Goal: Find specific page/section: Find specific page/section

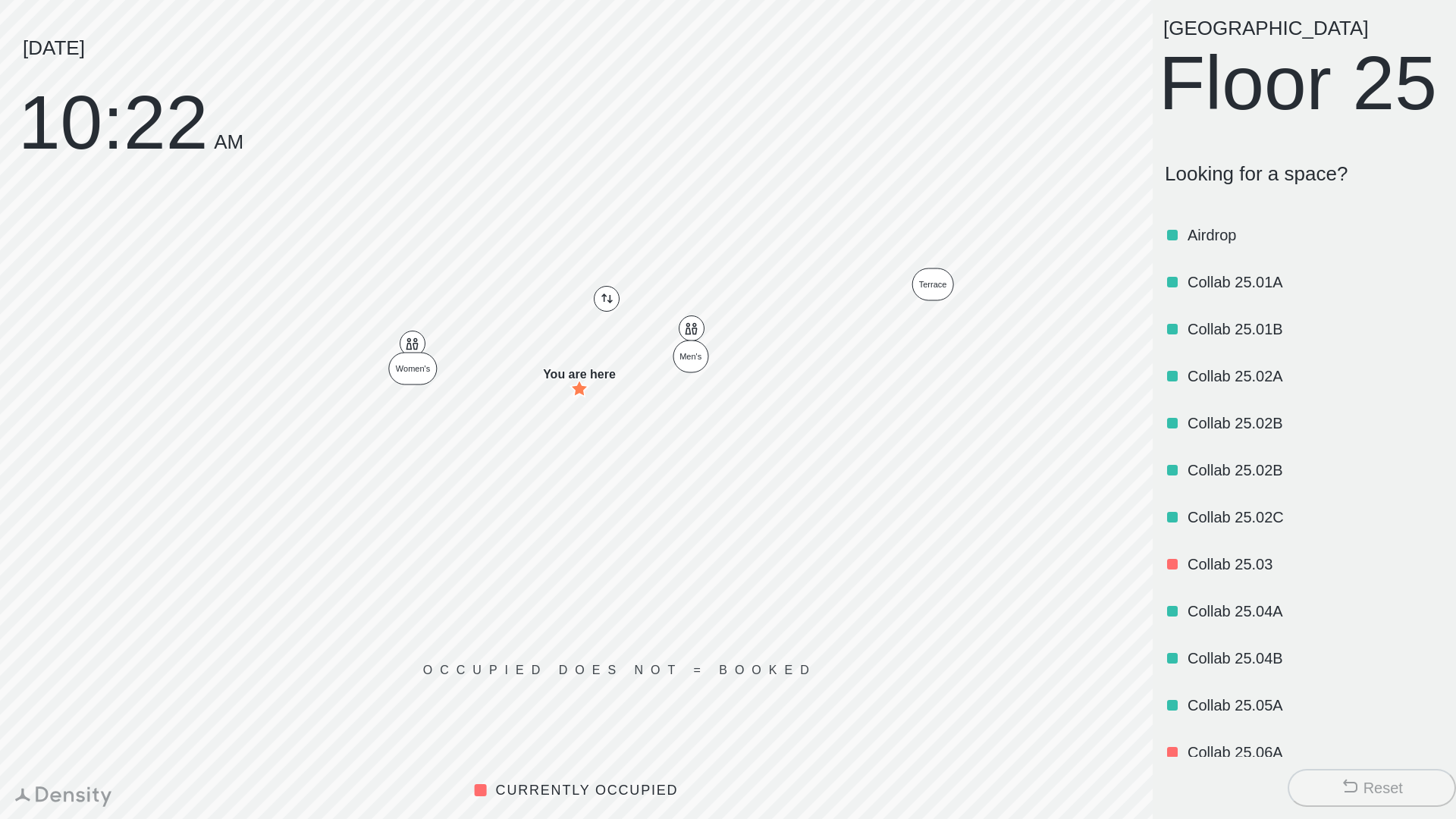
click at [1364, 782] on div "Reset" at bounding box center [1384, 788] width 40 height 21
click at [1356, 770] on button "Reset" at bounding box center [1371, 788] width 168 height 38
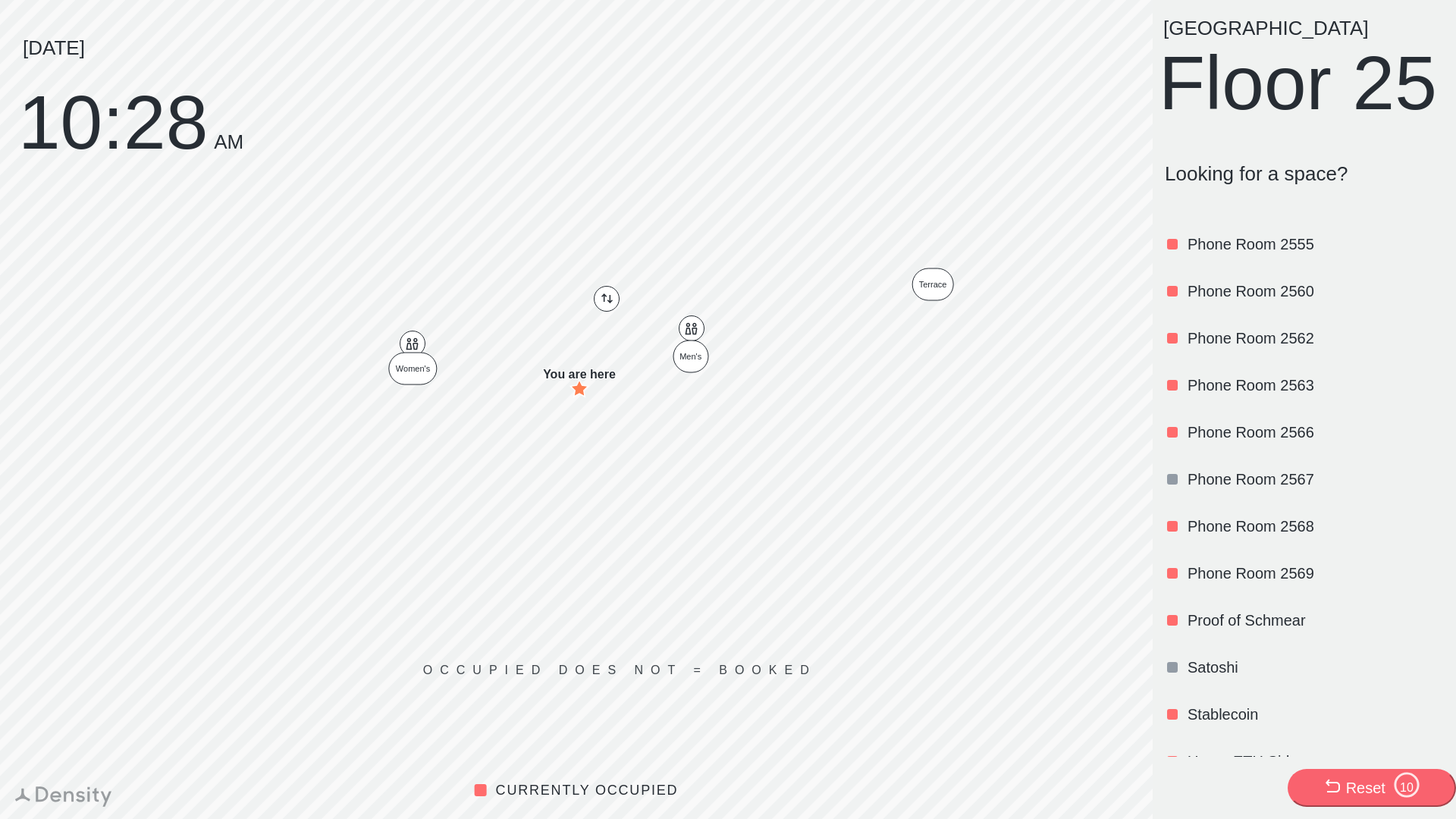
scroll to position [1826, 0]
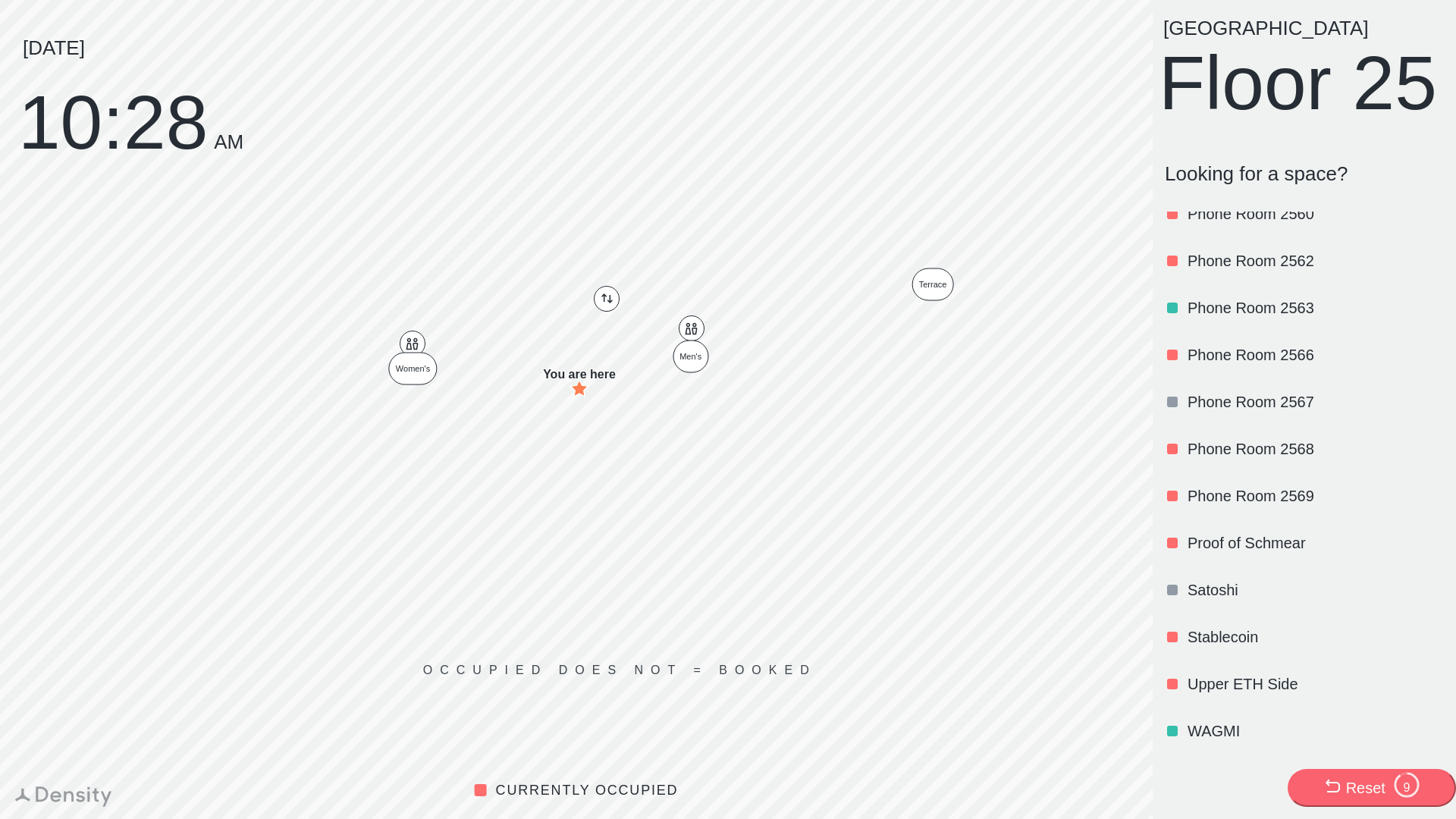
click at [1205, 637] on p "Stablecoin" at bounding box center [1314, 637] width 254 height 21
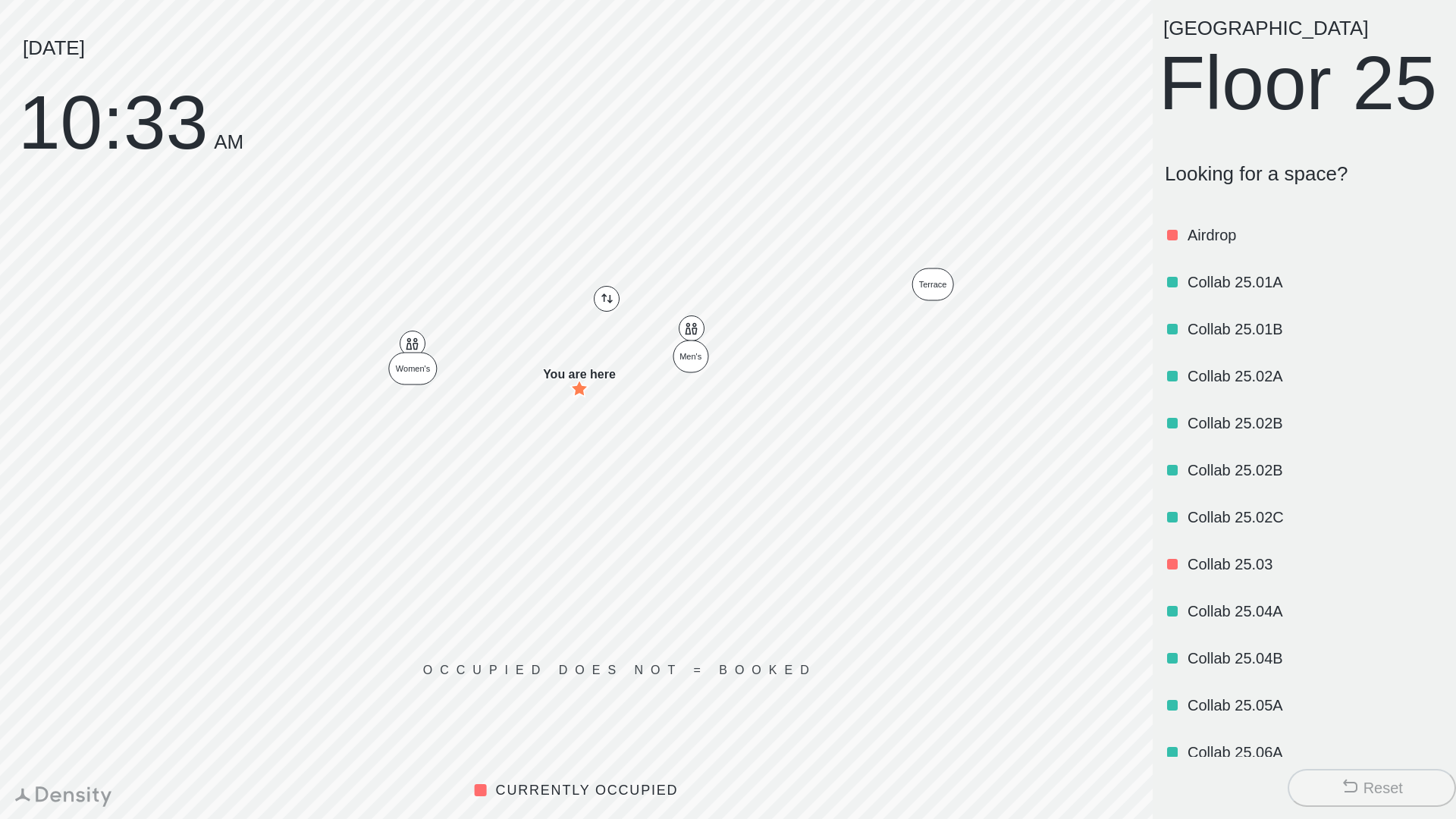
scroll to position [1730, 0]
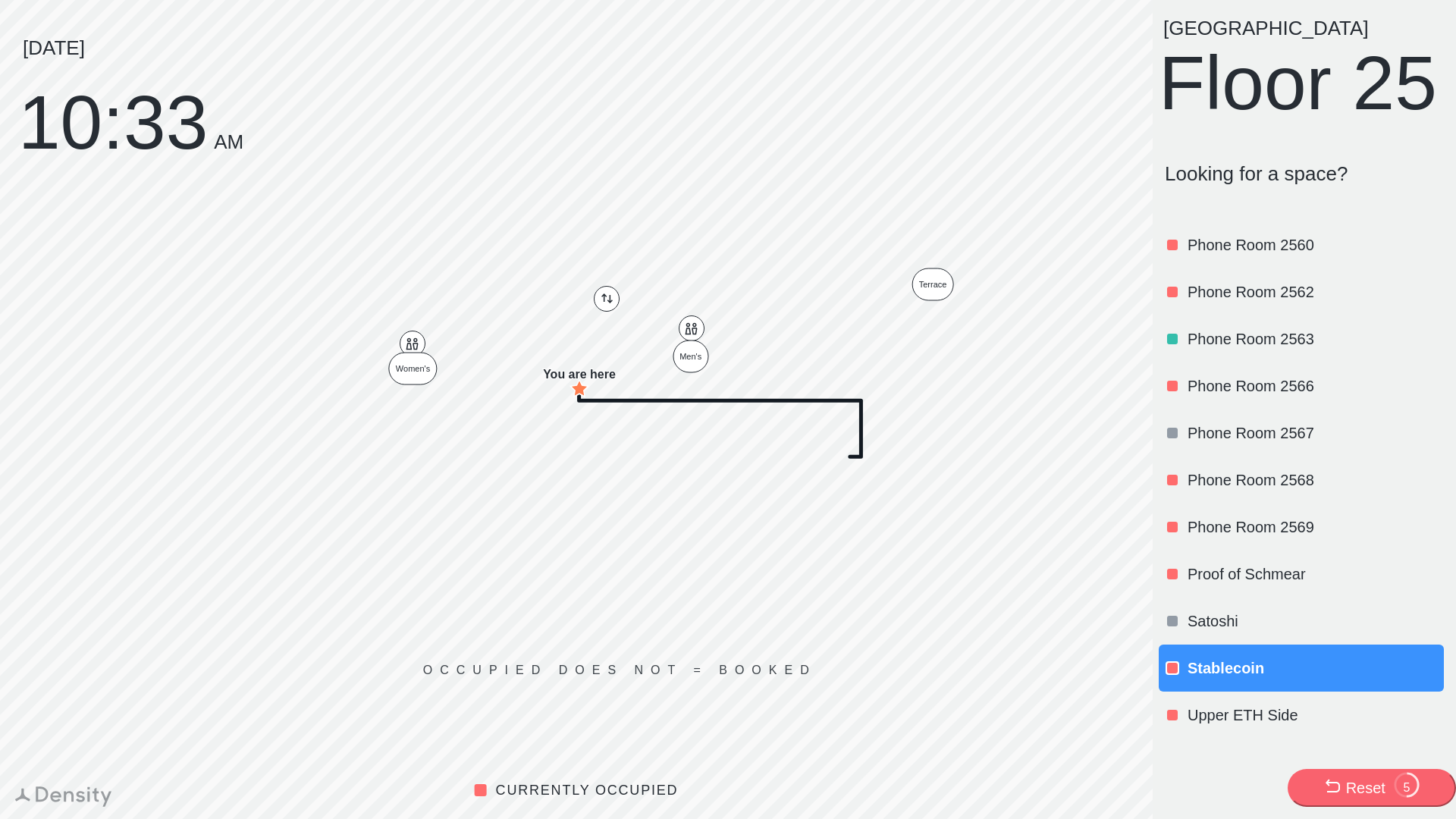
click at [1339, 779] on icon at bounding box center [1333, 786] width 18 height 18
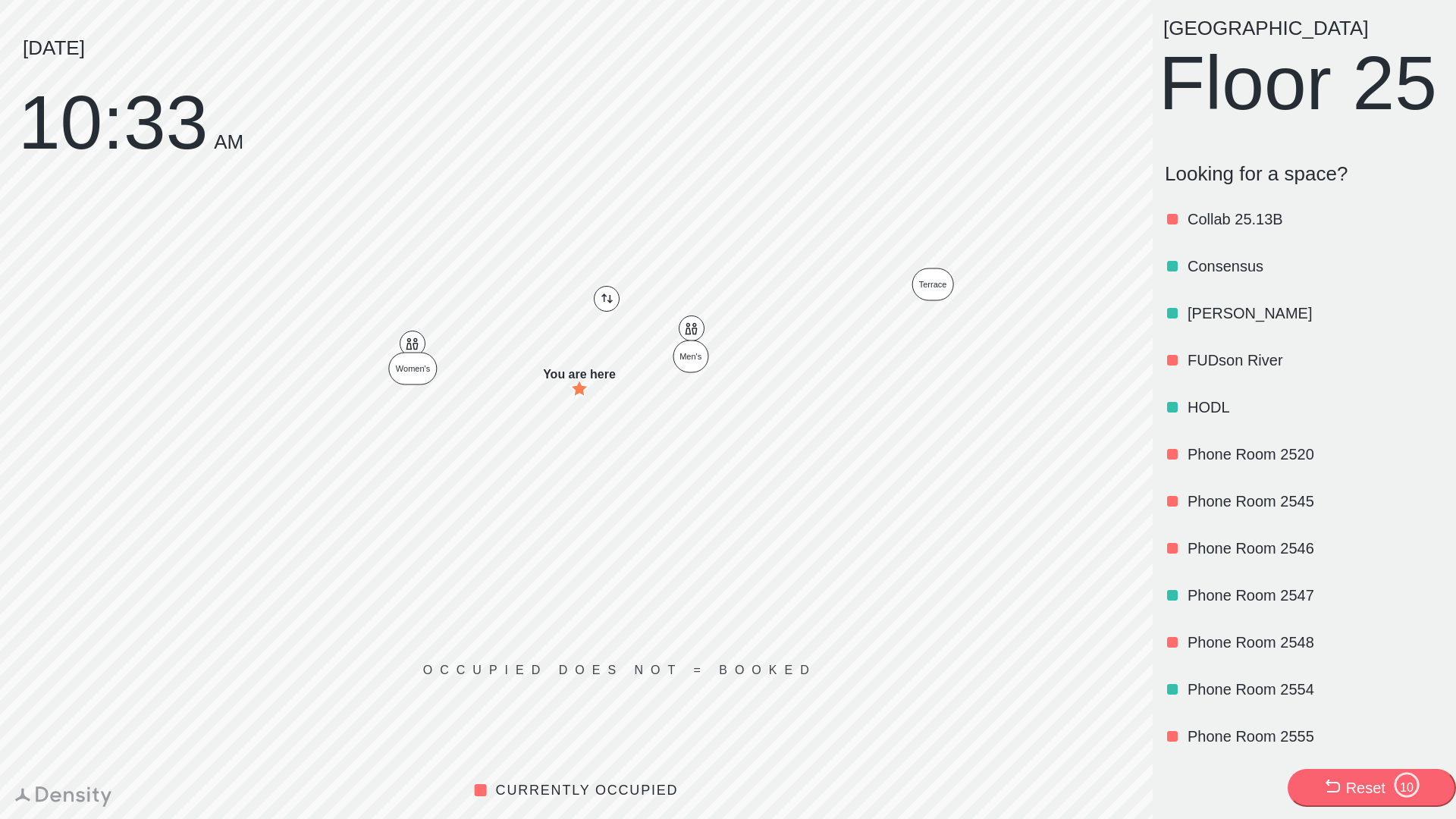
scroll to position [1174, 0]
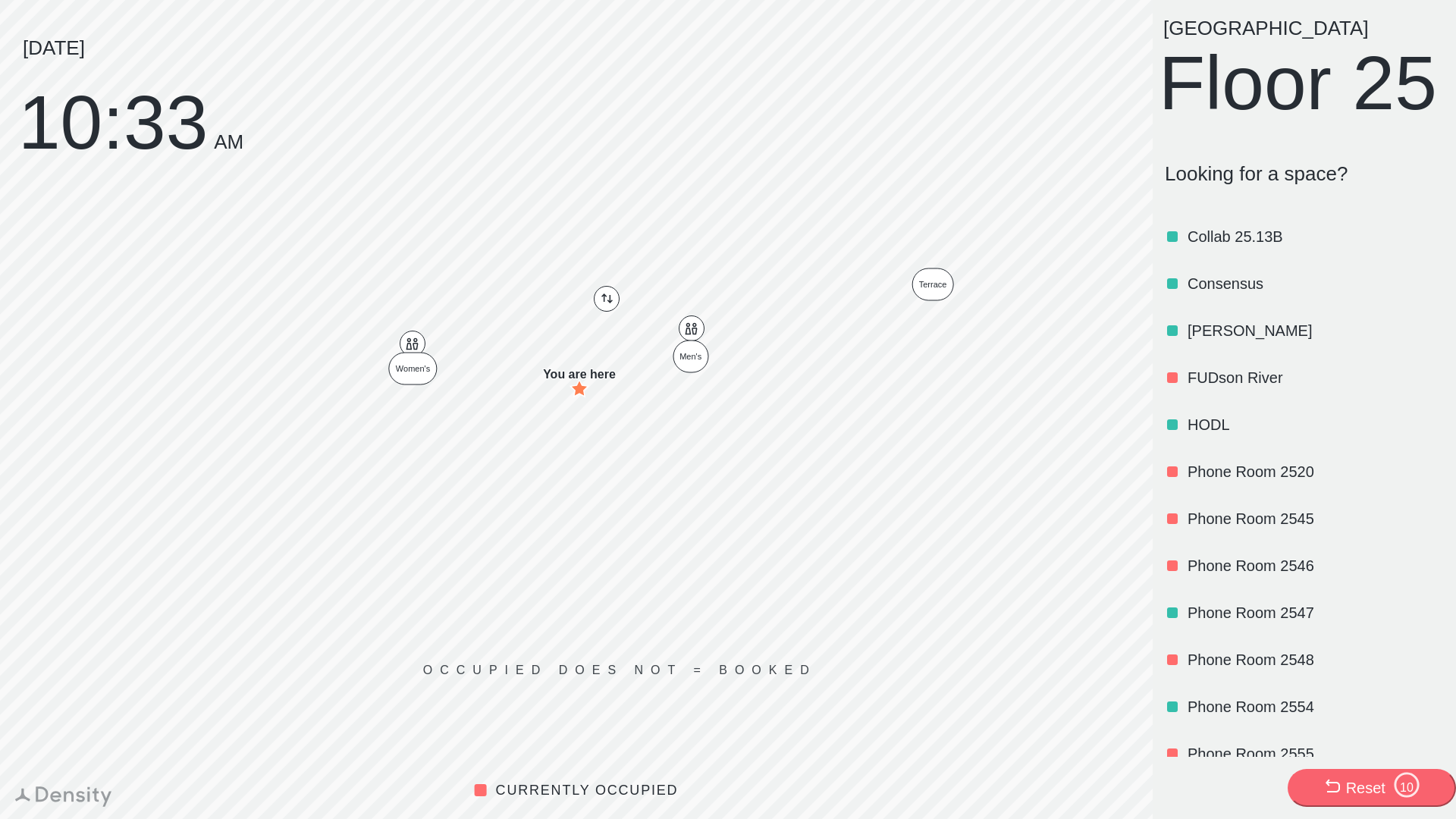
click at [1243, 389] on p "FUDson River" at bounding box center [1314, 378] width 254 height 21
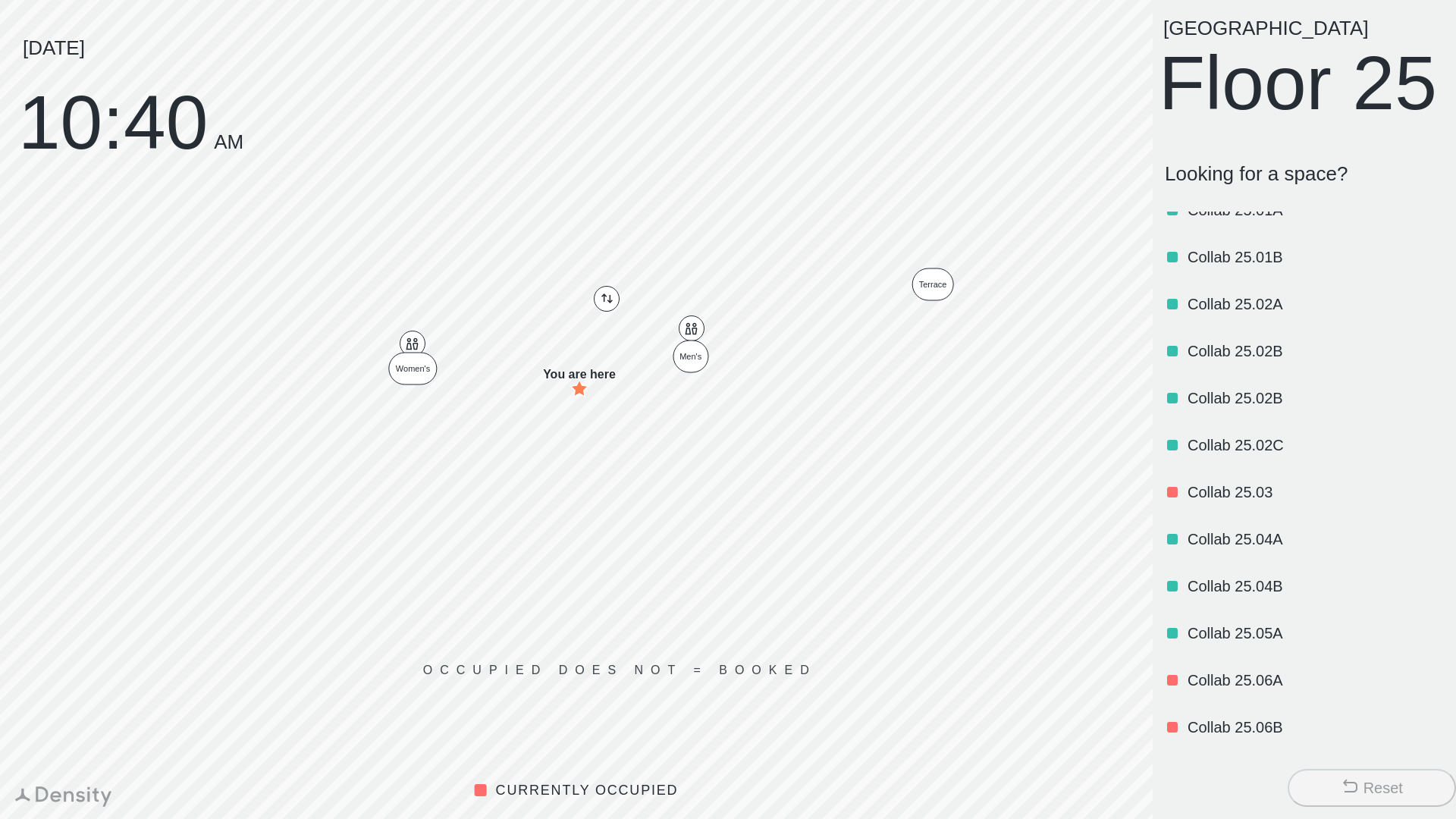
scroll to position [0, 0]
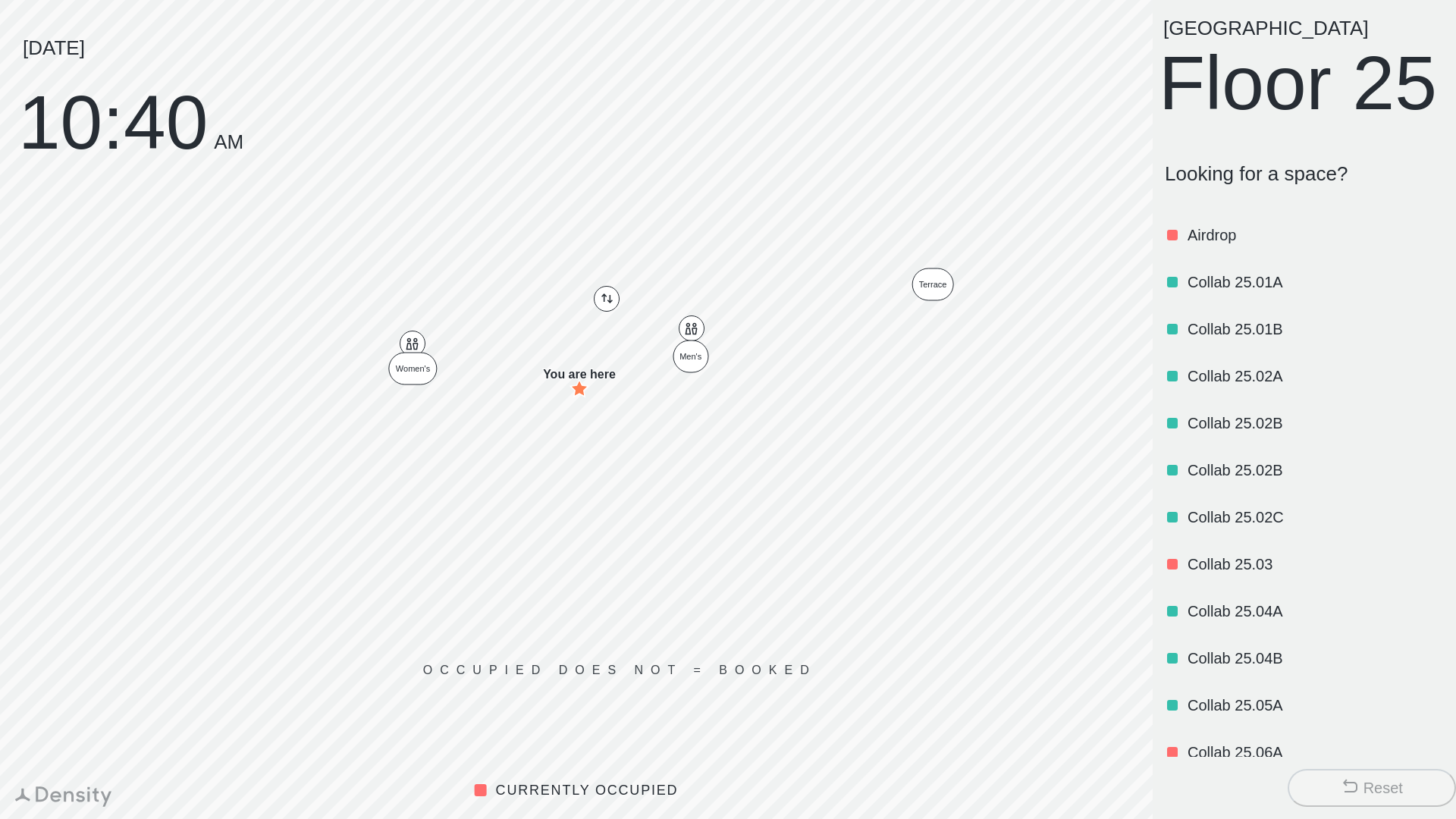
click at [1366, 779] on div "Reset" at bounding box center [1384, 788] width 40 height 21
click at [1359, 771] on button "Reset" at bounding box center [1371, 788] width 168 height 38
click at [1368, 790] on div "Reset" at bounding box center [1384, 788] width 40 height 21
click at [1357, 788] on icon at bounding box center [1350, 786] width 18 height 18
click at [1358, 789] on div "Reset" at bounding box center [1372, 788] width 62 height 21
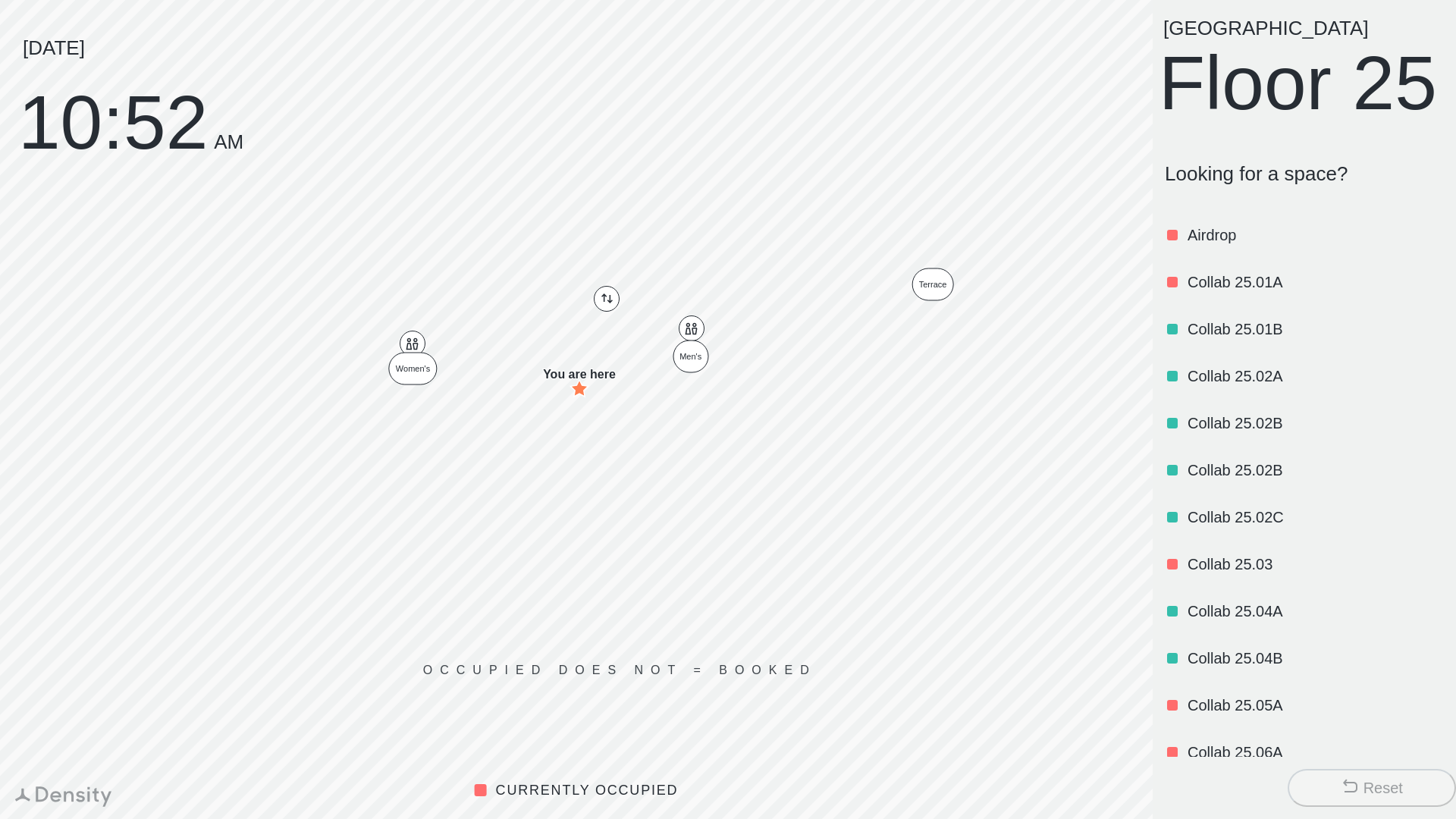
click at [1349, 775] on button "Reset" at bounding box center [1371, 788] width 168 height 38
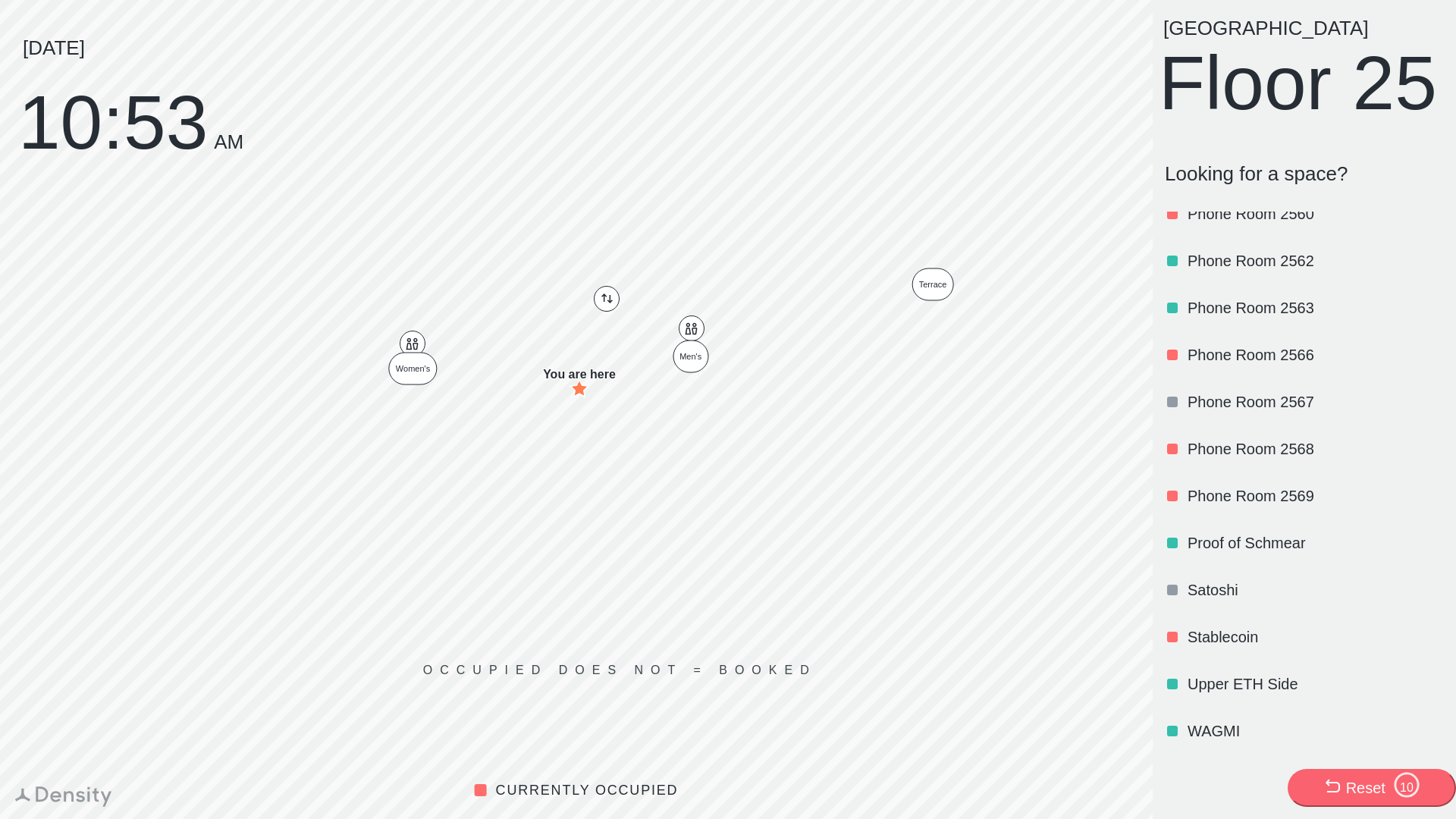
scroll to position [1826, 0]
click at [1222, 730] on p "WAGMI" at bounding box center [1314, 731] width 254 height 21
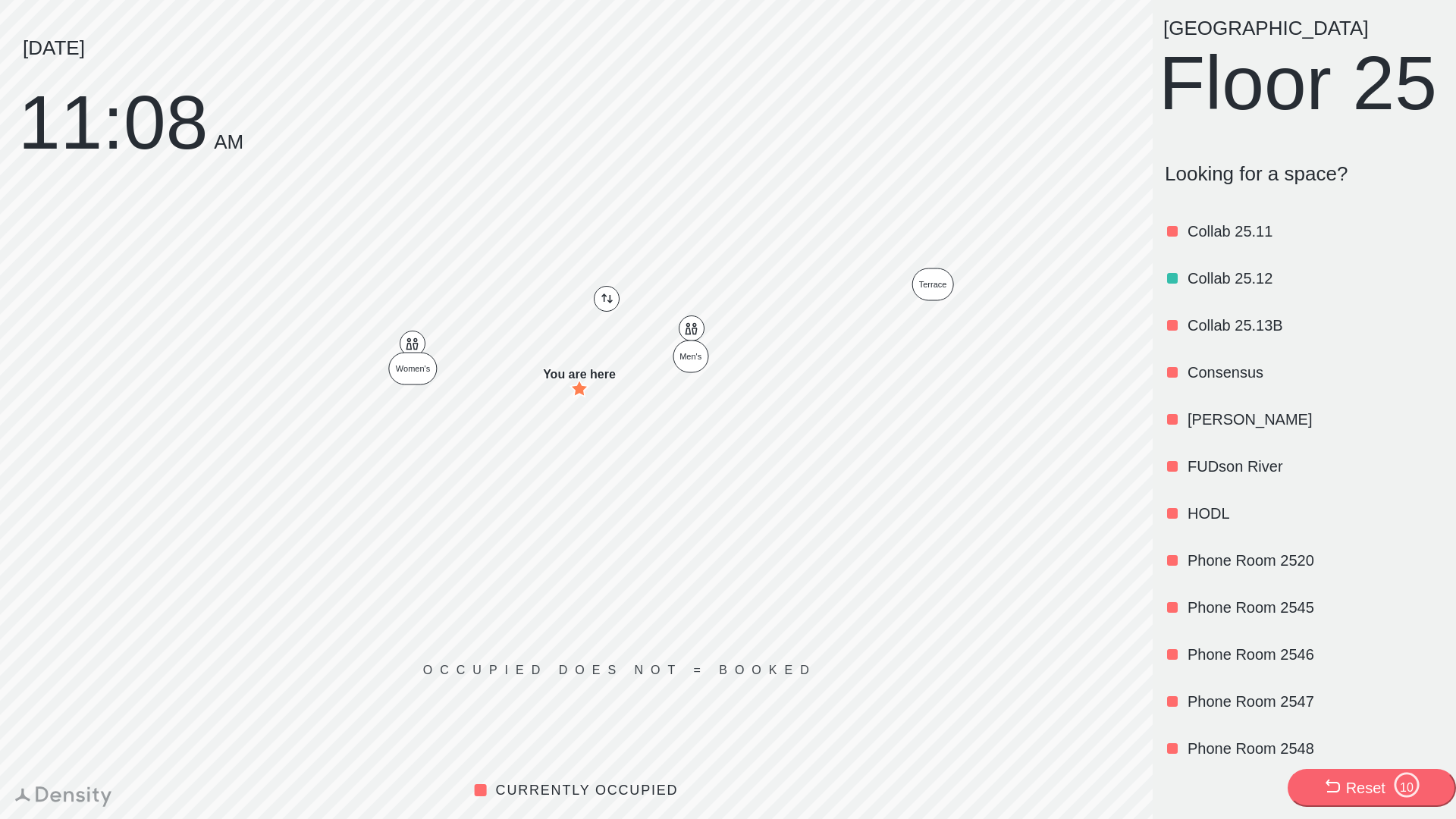
scroll to position [1087, 0]
click at [1233, 397] on div "Consensus" at bounding box center [1314, 371] width 254 height 52
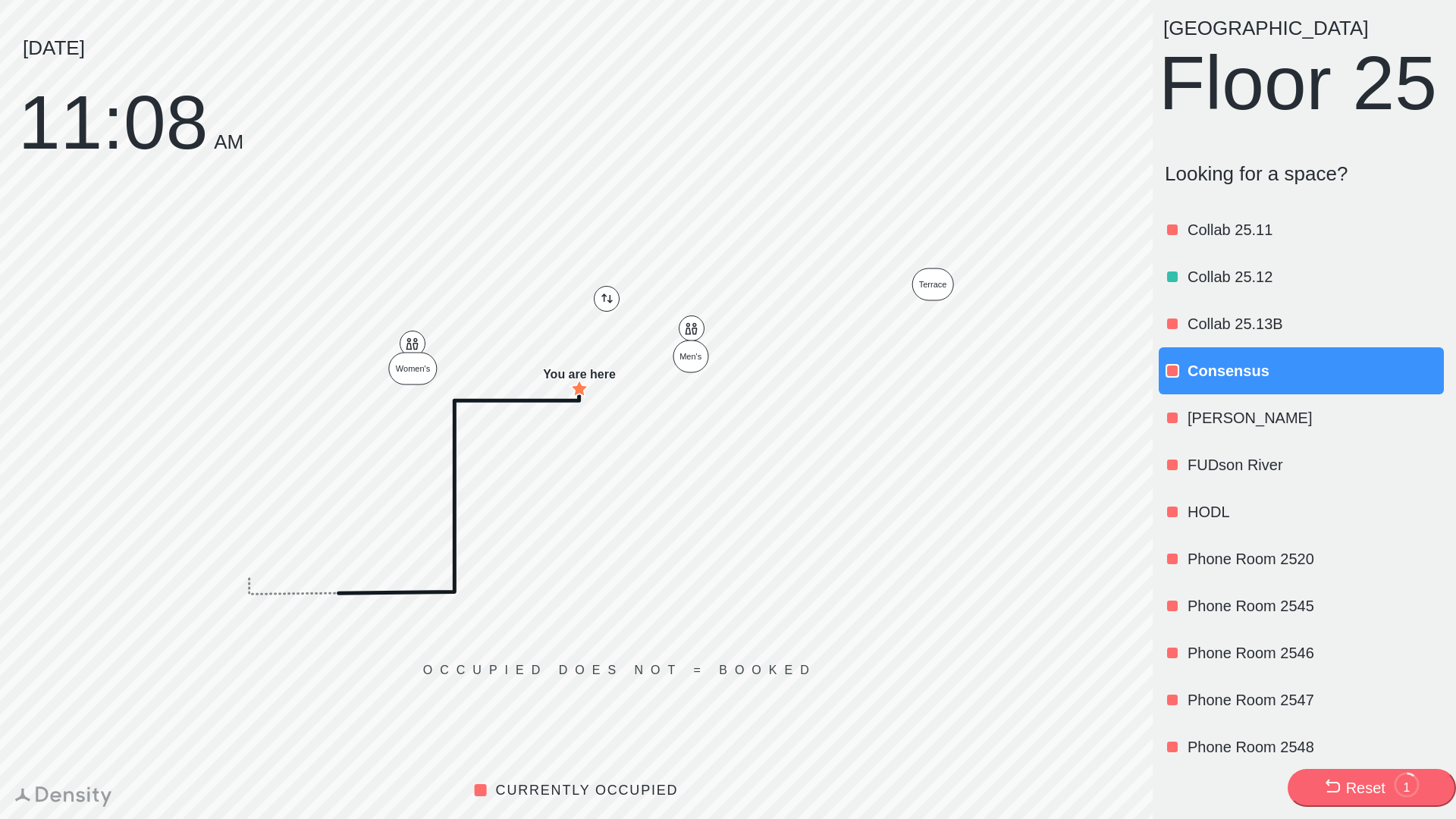
scroll to position [0, 0]
